Goal: Task Accomplishment & Management: Complete application form

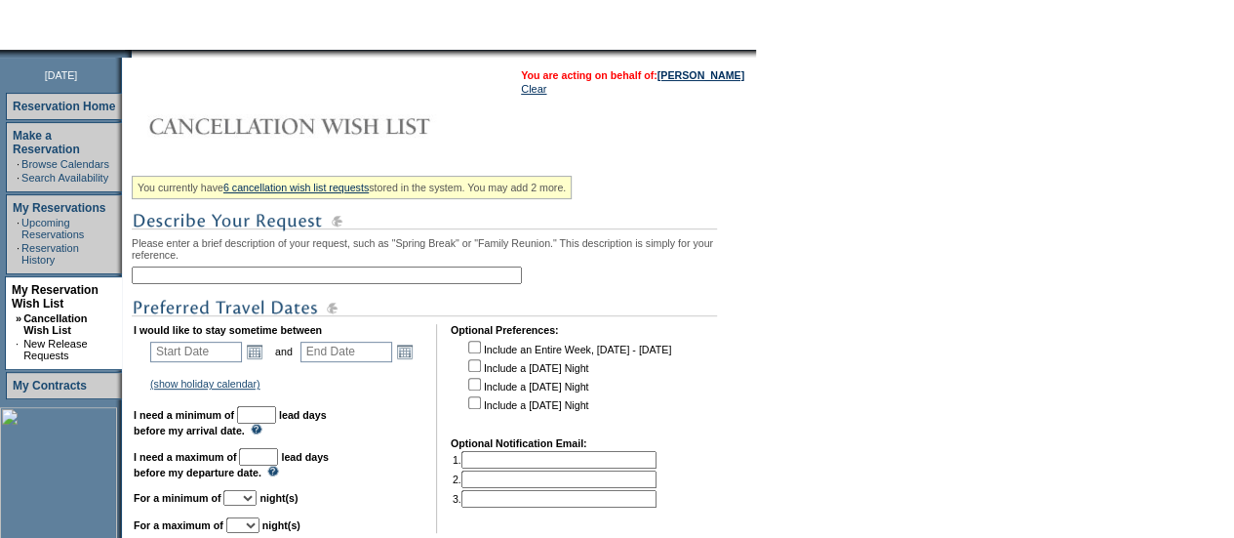
scroll to position [200, 0]
click at [392, 281] on input "text" at bounding box center [327, 274] width 390 height 18
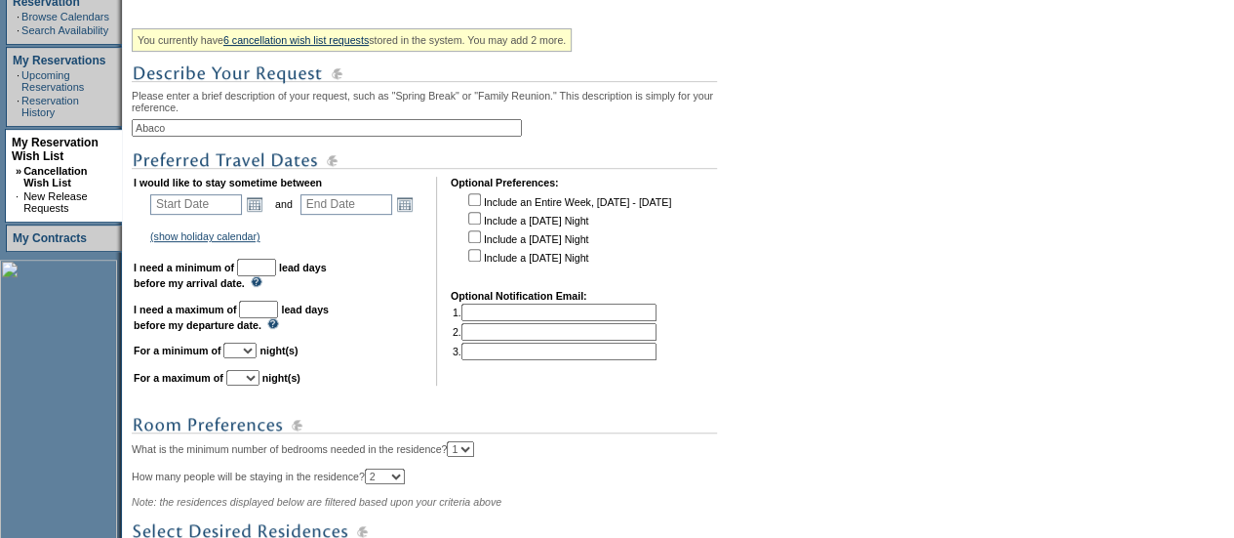
scroll to position [349, 0]
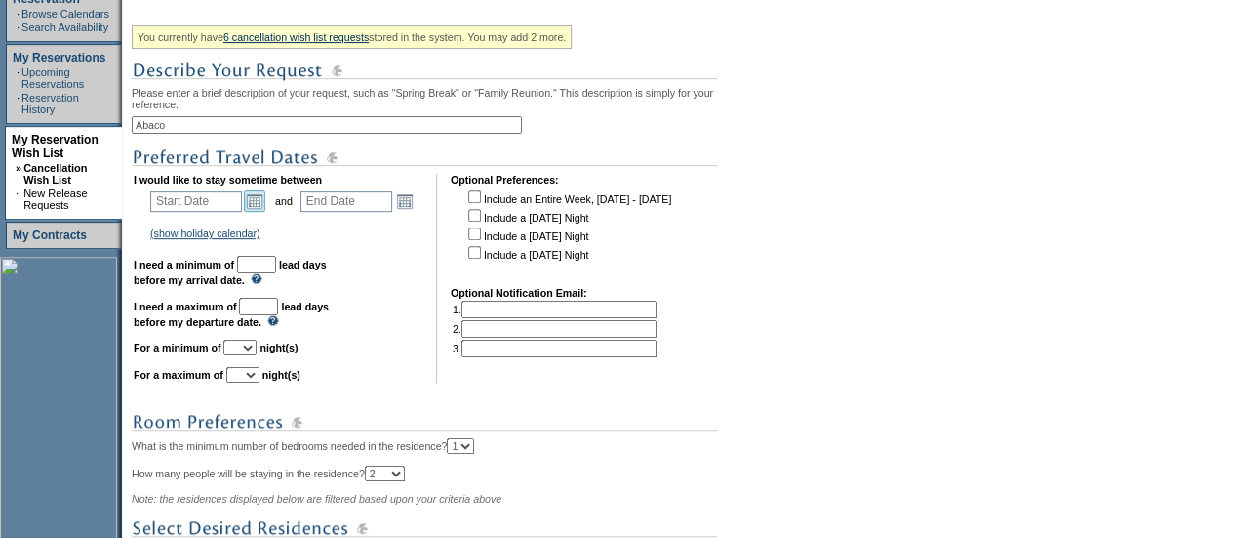
type input "Abaco"
click at [252, 198] on link "Open the calendar popup." at bounding box center [254, 200] width 21 height 21
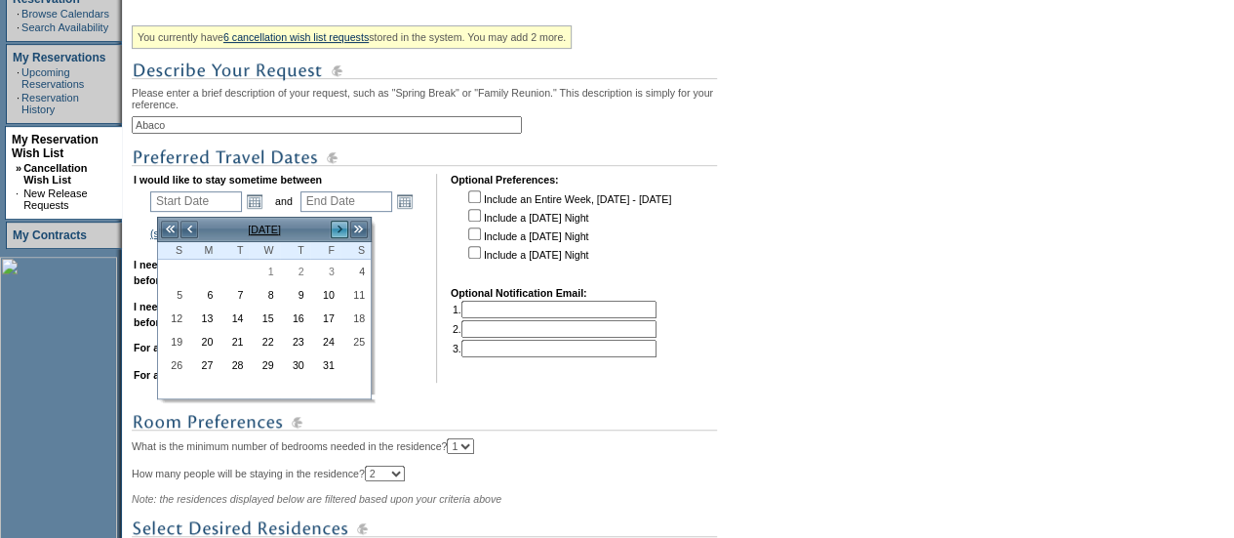
click at [337, 230] on link ">" at bounding box center [340, 230] width 20 height 20
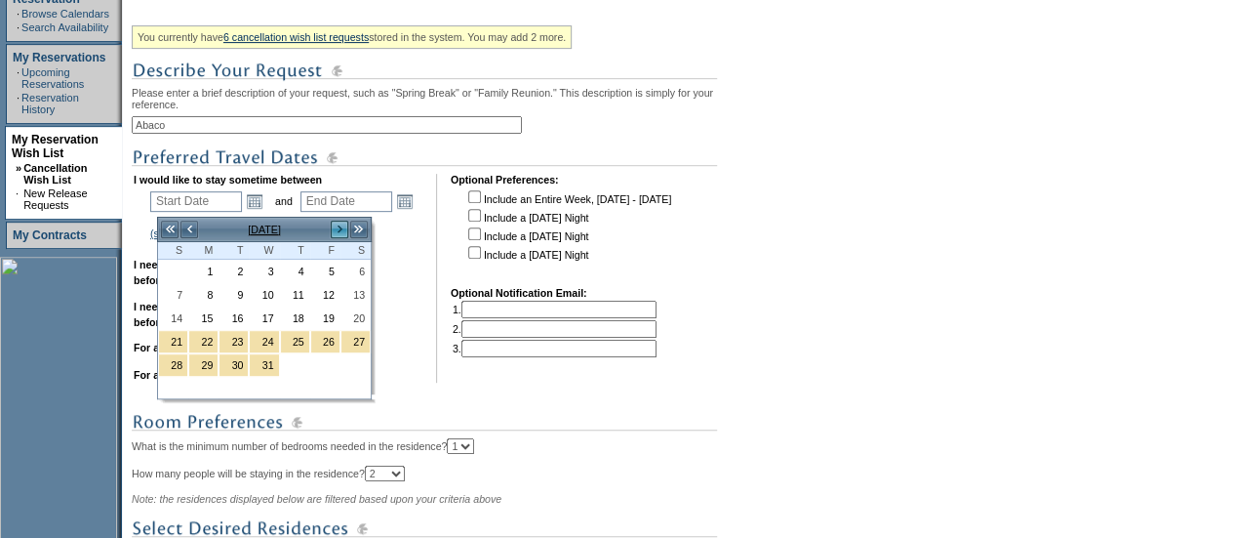
click at [337, 230] on link ">" at bounding box center [340, 230] width 20 height 20
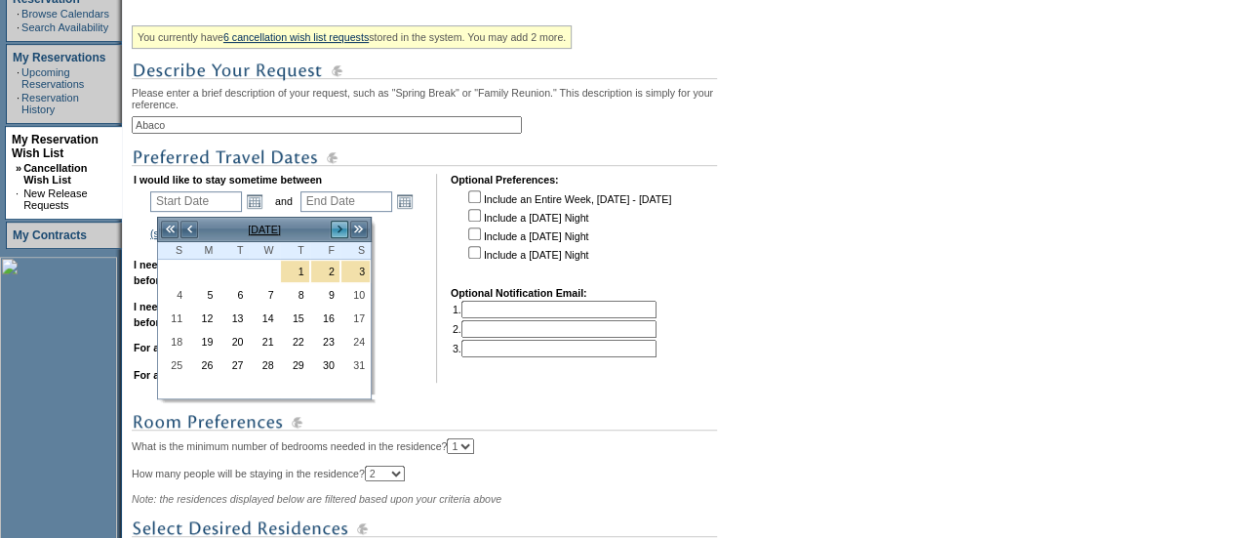
click at [337, 230] on link ">" at bounding box center [340, 230] width 20 height 20
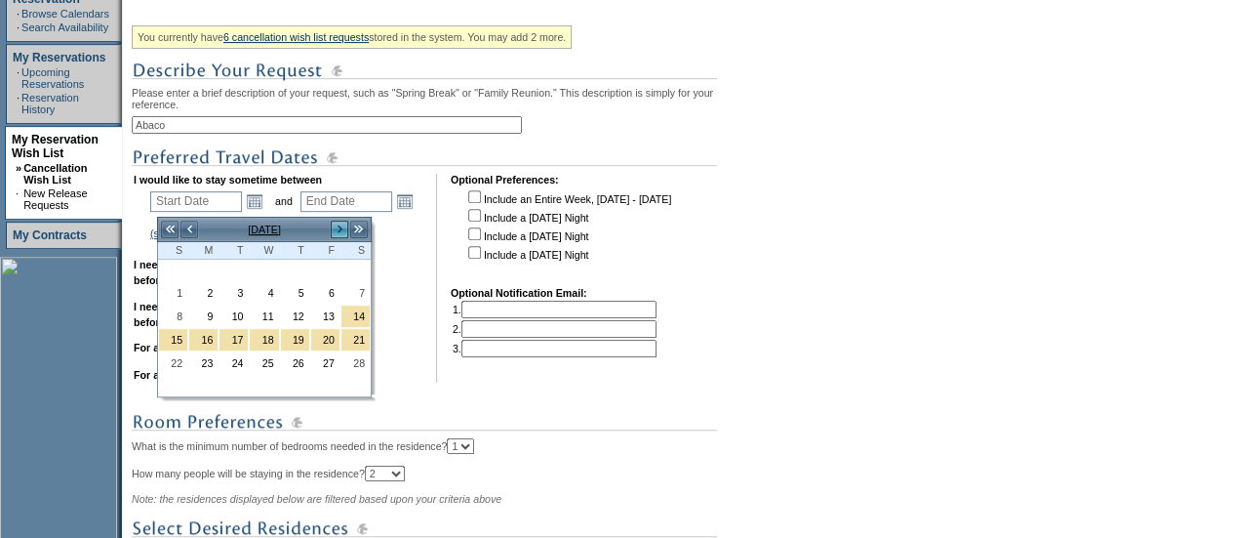
click at [337, 230] on link ">" at bounding box center [340, 230] width 20 height 20
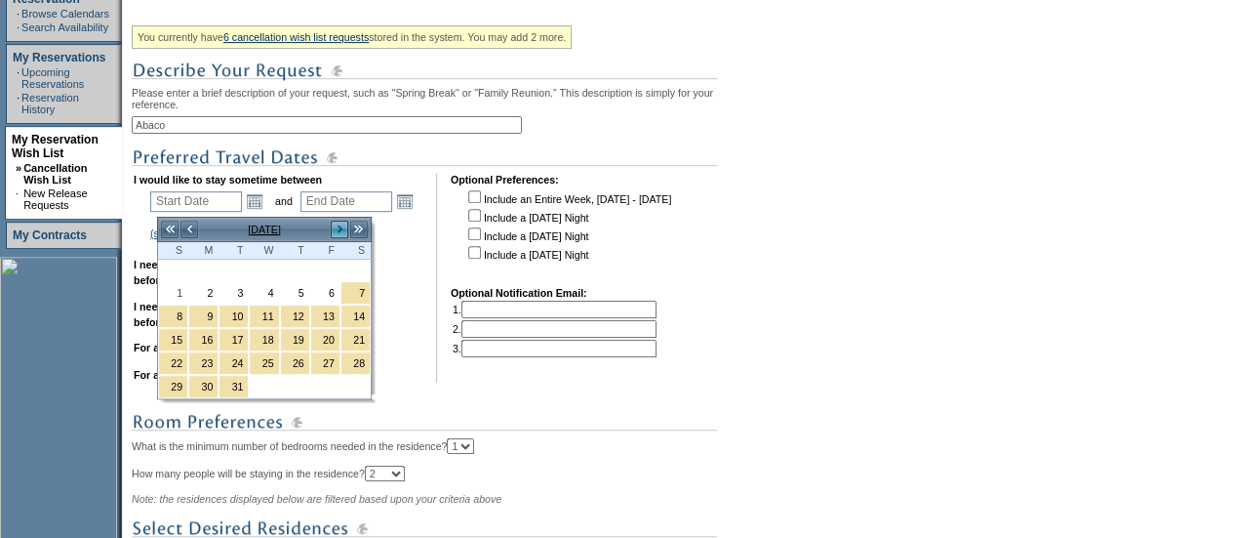
click at [337, 230] on link ">" at bounding box center [340, 230] width 20 height 20
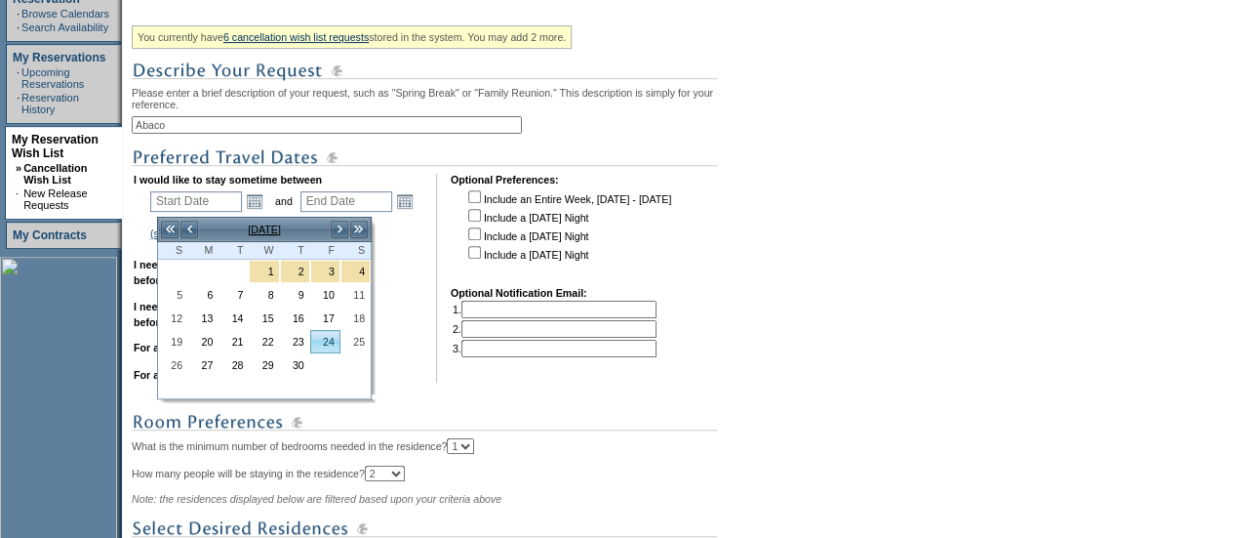
click at [328, 336] on link "24" at bounding box center [325, 341] width 28 height 21
type input "[DATE]"
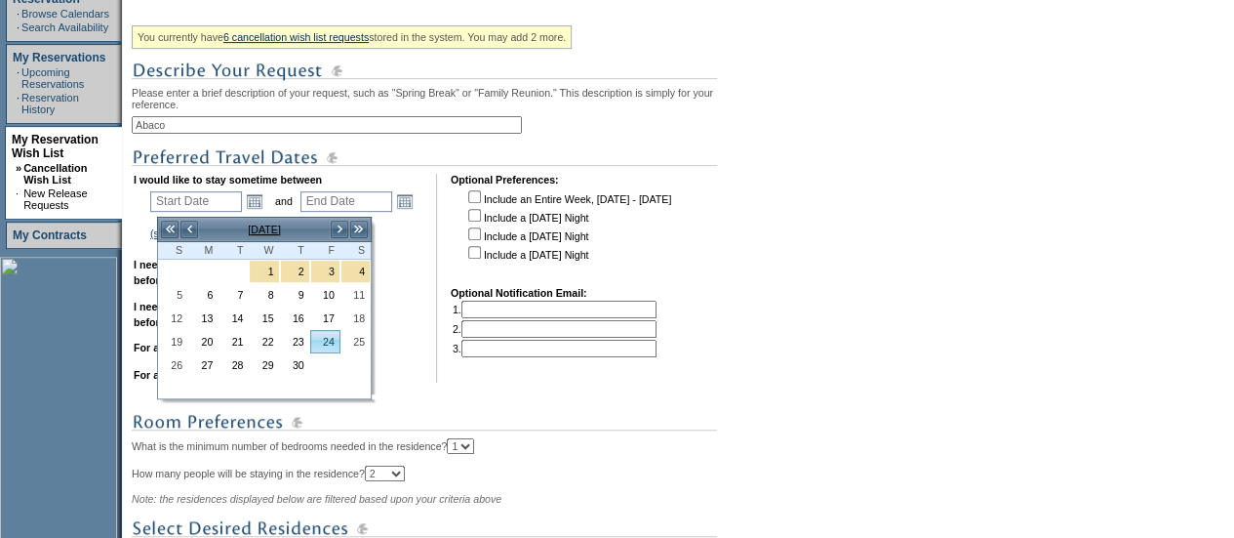
type input "207"
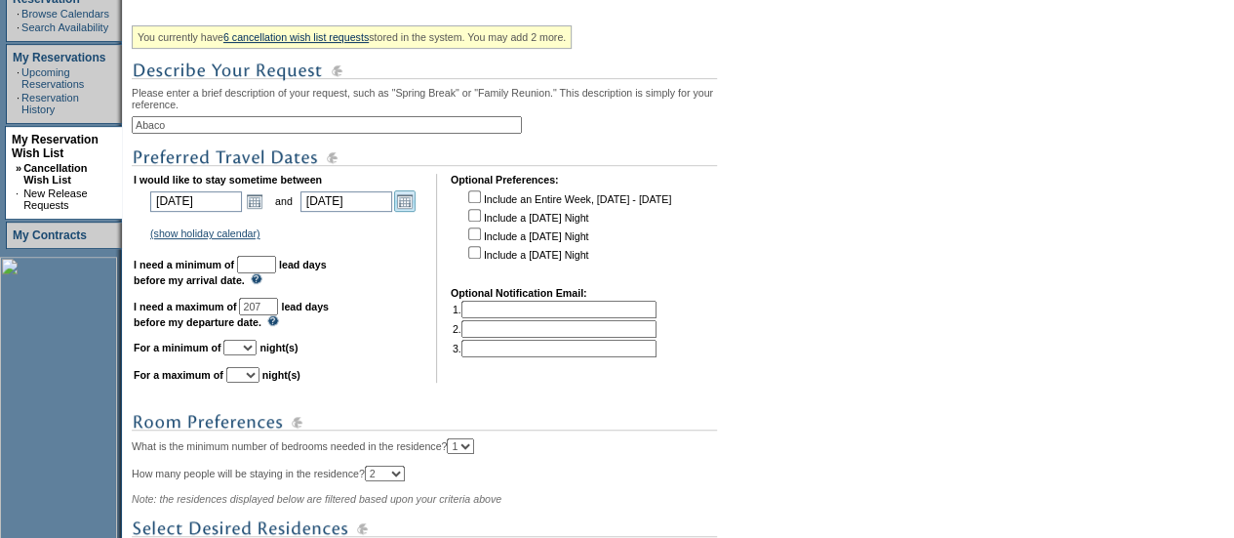
click at [416, 208] on link "Open the calendar popup." at bounding box center [404, 200] width 21 height 21
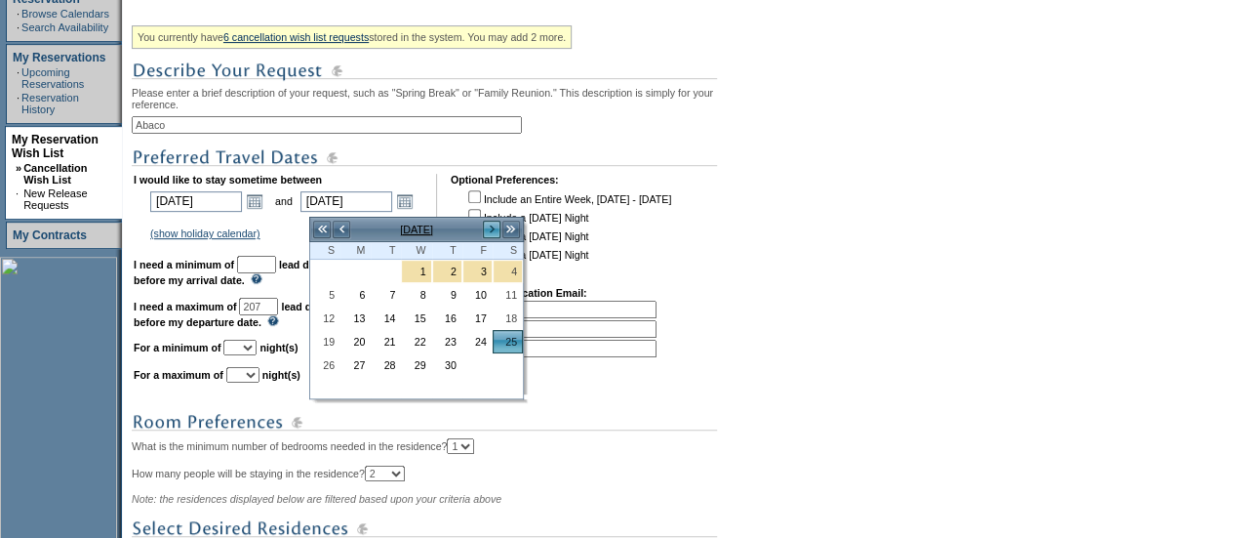
click at [495, 227] on link ">" at bounding box center [492, 230] width 20 height 20
click at [365, 293] on link "4" at bounding box center [355, 294] width 28 height 21
type input "[DATE]"
type input "216"
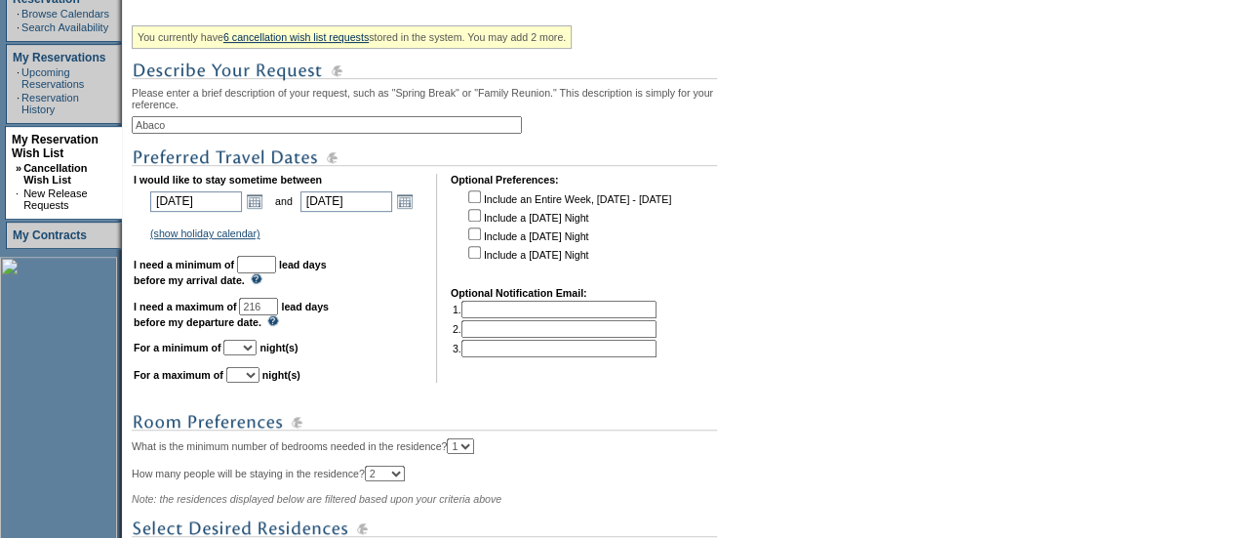
click at [276, 273] on input "text" at bounding box center [256, 265] width 39 height 18
type input "30"
click at [253, 354] on select "1 2 3 4 5 6 7 8 9 10 11 12 13 14" at bounding box center [239, 348] width 33 height 16
select select "7"
click at [247, 349] on select "1 2 3 4 5 6 7 8 9 10 11 12 13 14" at bounding box center [239, 348] width 33 height 16
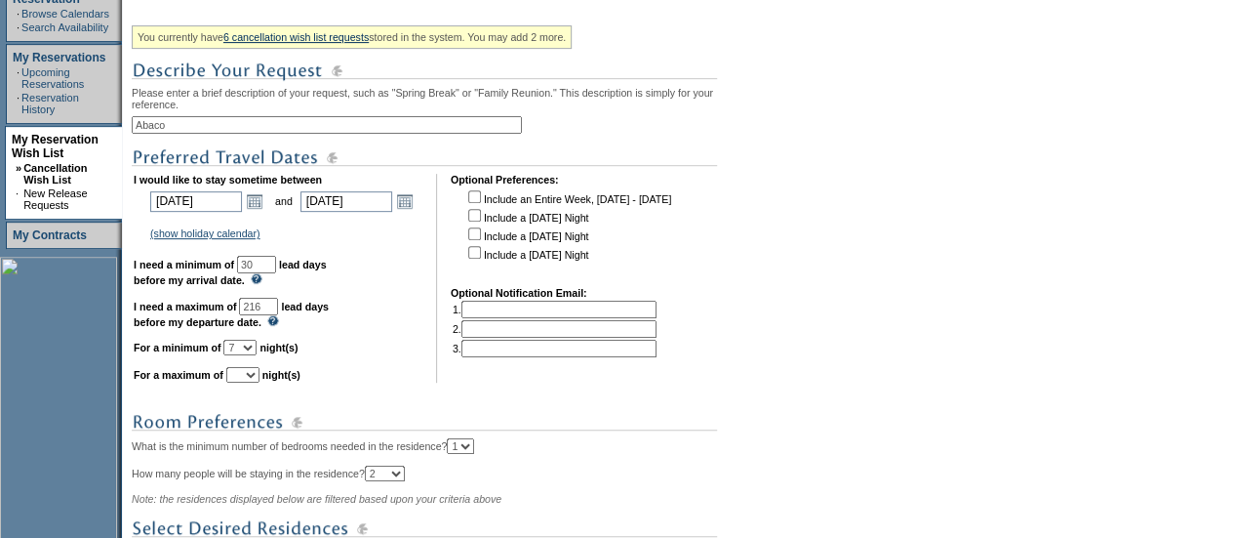
click at [258, 381] on select "1 2 3 4 5 6 7 8 9 10 11 12 13 14" at bounding box center [242, 375] width 33 height 16
select select "7"
click at [250, 377] on select "1 2 3 4 5 6 7 8 9 10 11 12 13 14" at bounding box center [242, 375] width 33 height 16
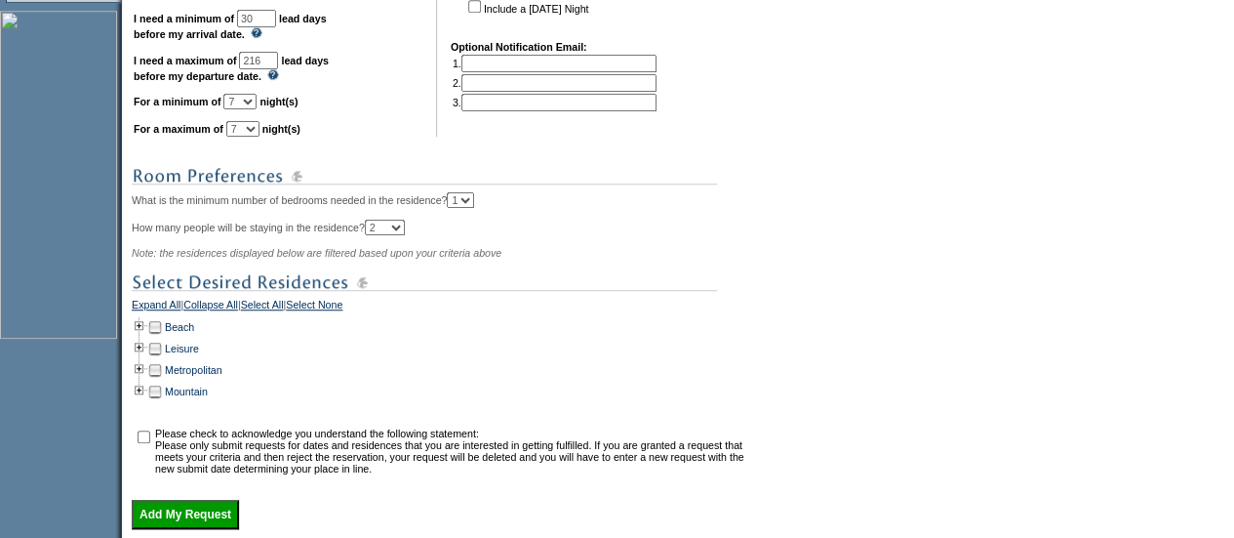
scroll to position [604, 0]
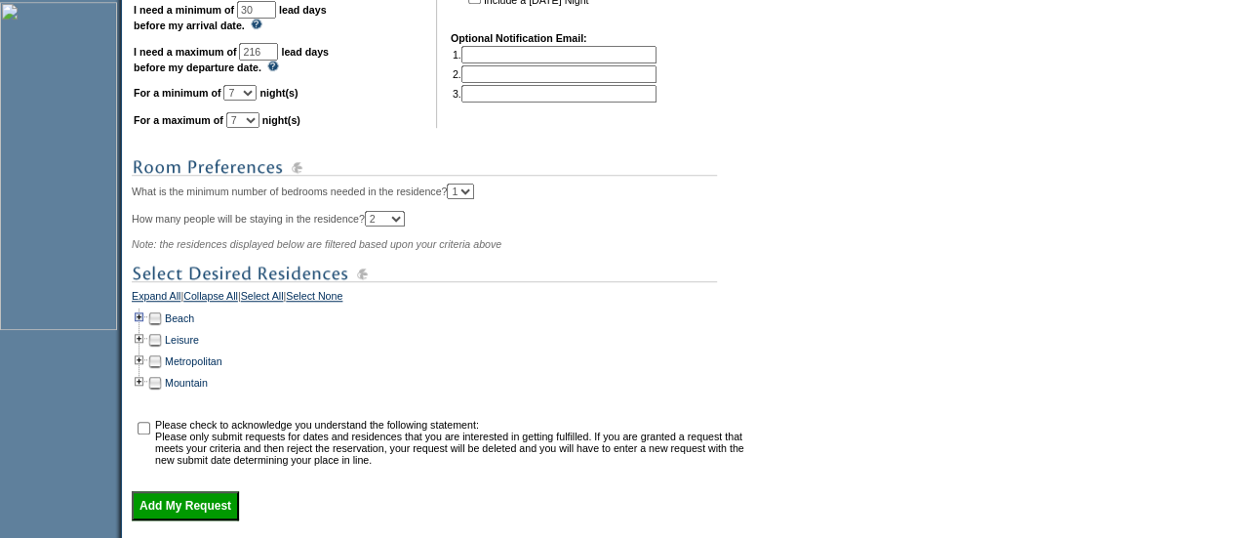
click at [147, 326] on td at bounding box center [140, 317] width 16 height 21
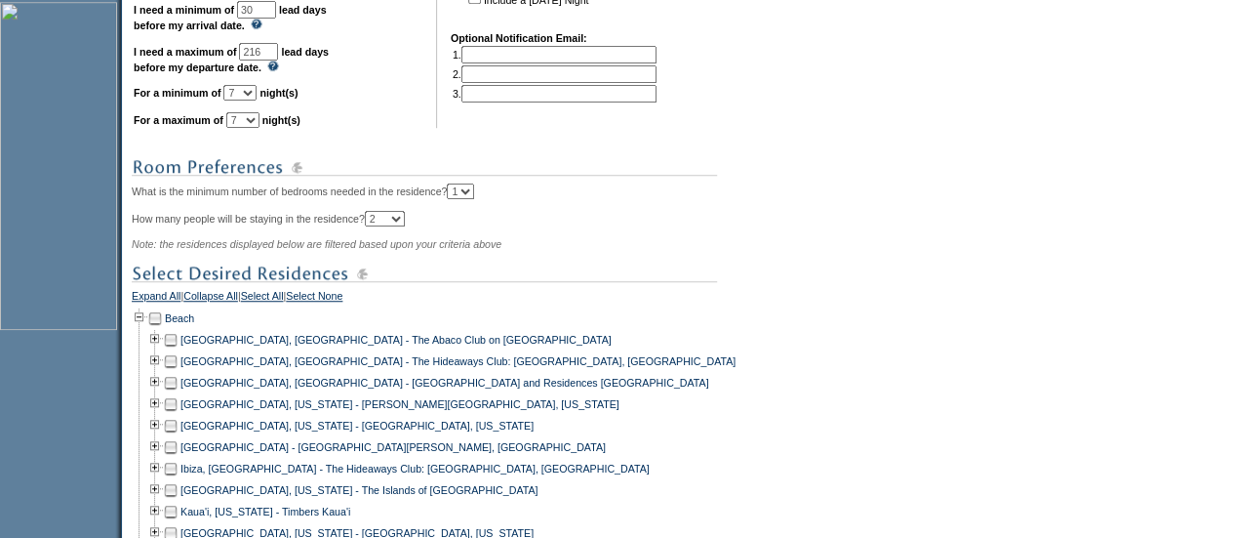
click at [174, 350] on td at bounding box center [171, 339] width 16 height 21
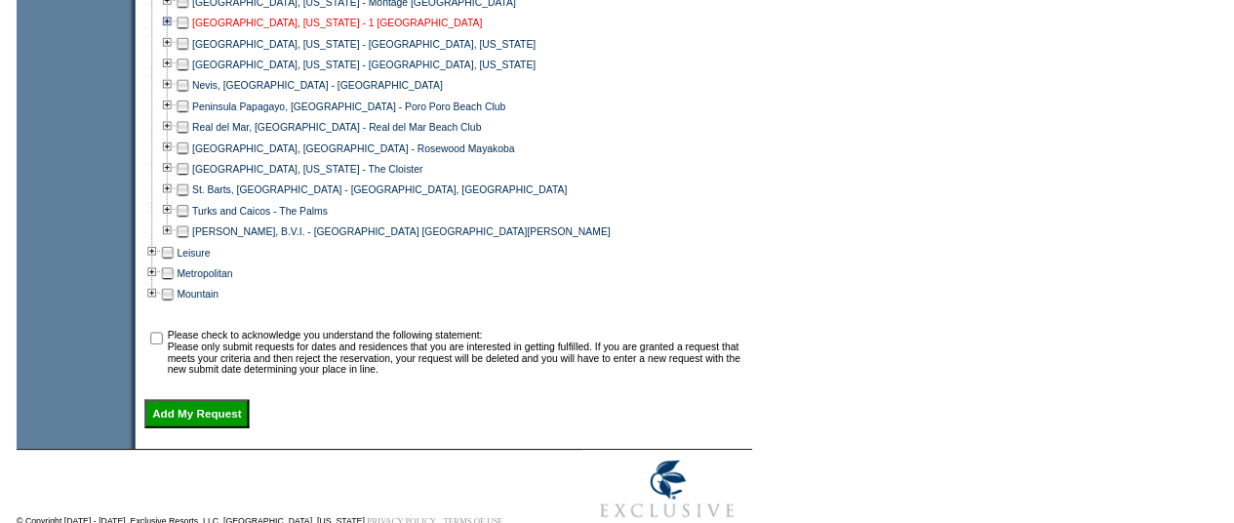
scroll to position [1374, 0]
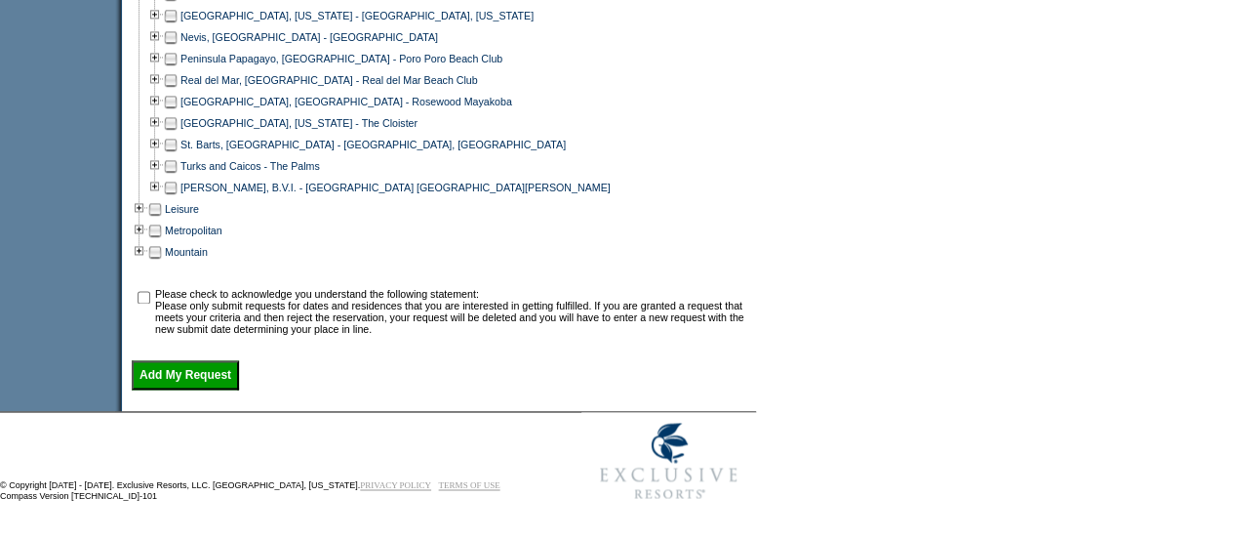
click at [149, 296] on input "checkbox" at bounding box center [144, 297] width 13 height 13
checkbox input "true"
click at [187, 379] on input "Add My Request" at bounding box center [185, 374] width 107 height 29
